Goal: Find specific page/section: Find specific page/section

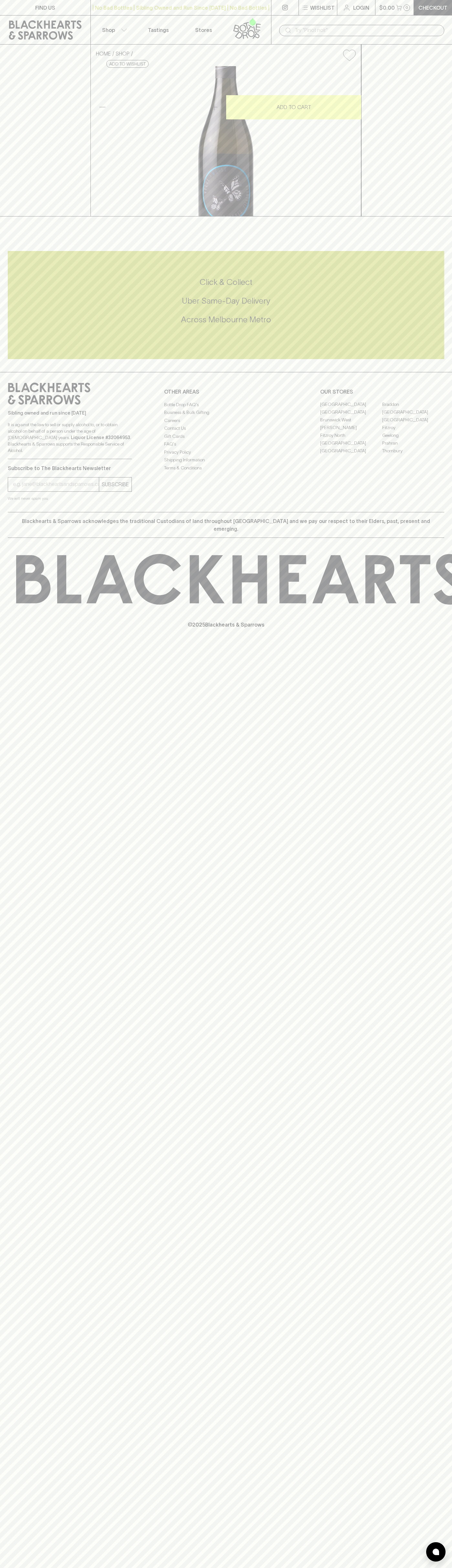
click at [23, 5] on link "FIND US" at bounding box center [45, 7] width 90 height 15
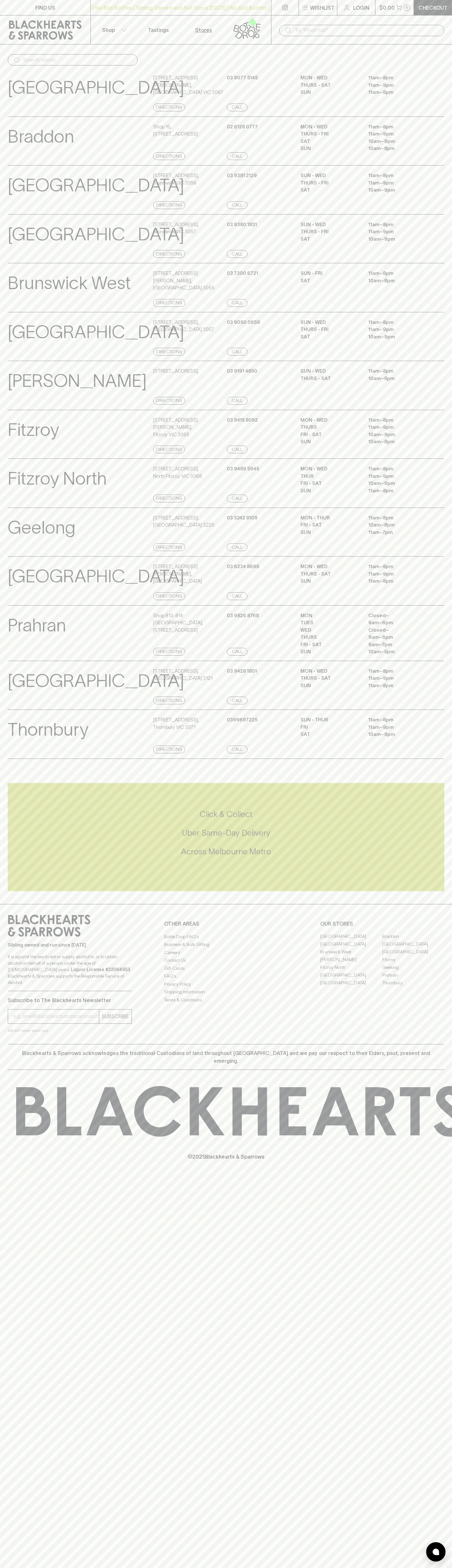
click at [295, 1567] on html "FIND US | No Bad Bottles | Sibling Owned and Run Since 2006 | No Bad Bottles | …" at bounding box center [226, 784] width 452 height 1568
click at [32, 1088] on div "© 2025 Blackhearts & Sparrows" at bounding box center [226, 1123] width 452 height 107
